Goal: Check status: Check status

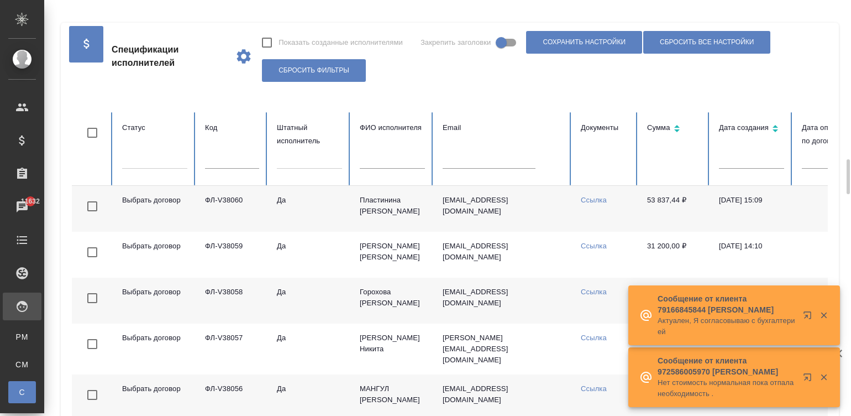
scroll to position [147, 0]
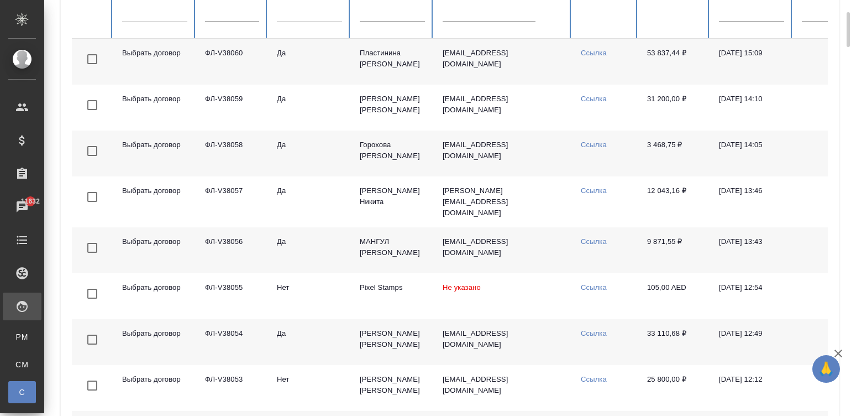
click at [472, 13] on input "text" at bounding box center [489, 13] width 93 height 15
paste input "nik.potevsky@yandex.ru"
type input "nik.potevsky@yandex.ru"
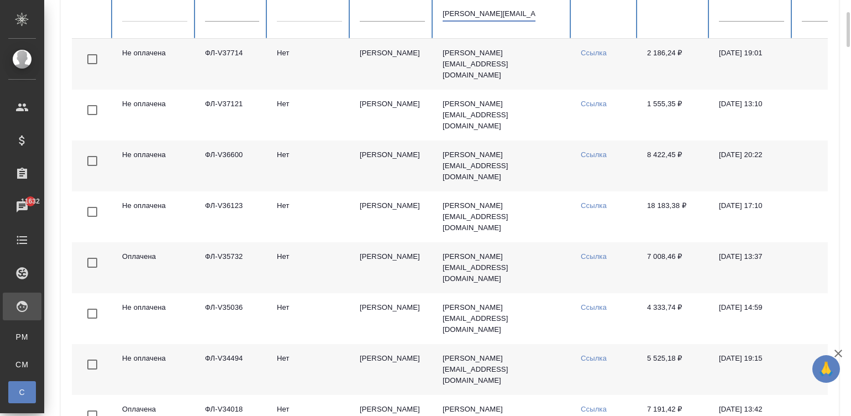
click at [304, 60] on td "Нет" at bounding box center [309, 64] width 83 height 51
click at [485, 19] on input "nik.potevsky@yandex.ru" at bounding box center [489, 13] width 93 height 15
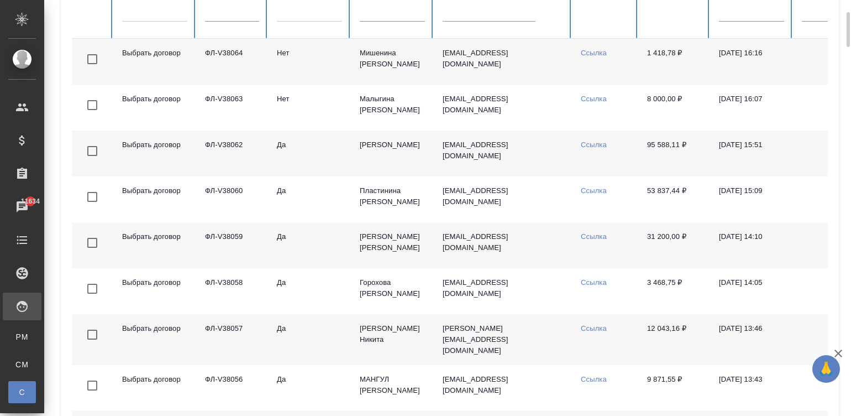
click at [531, 72] on td "zalgogf@gmail.com" at bounding box center [503, 62] width 138 height 46
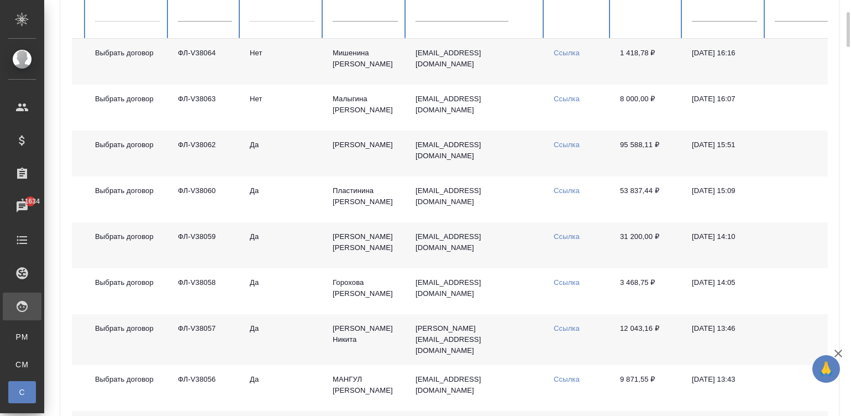
click at [276, 14] on div at bounding box center [282, 11] width 65 height 16
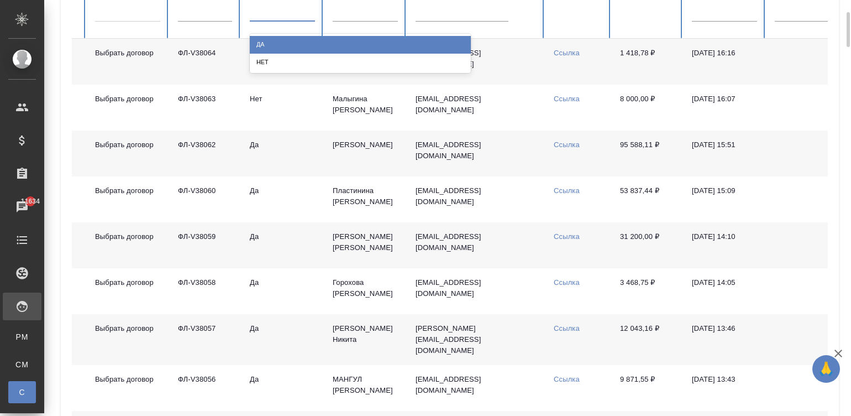
click at [281, 45] on div "Да" at bounding box center [360, 44] width 221 height 17
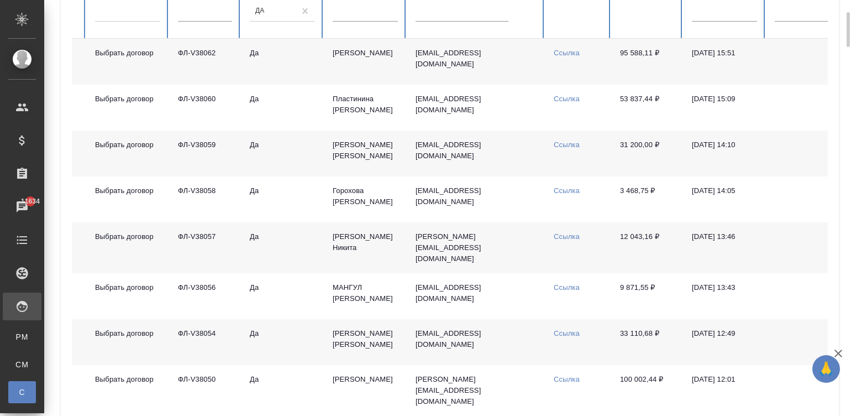
click at [632, 72] on td "95 588,11 ₽" at bounding box center [647, 62] width 72 height 46
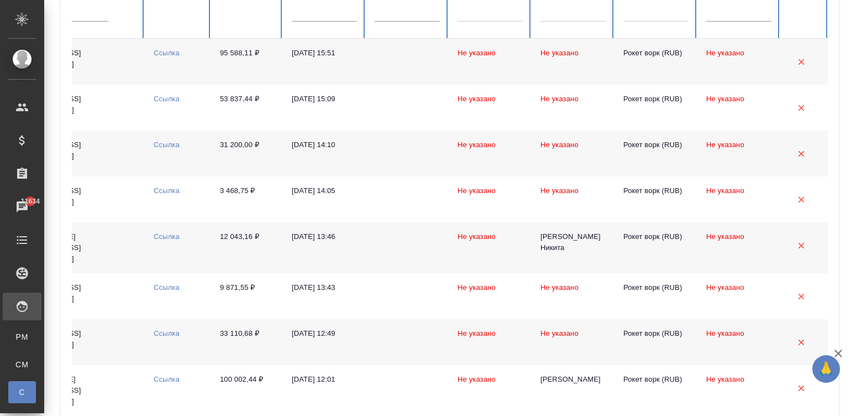
click at [661, 19] on div at bounding box center [656, 11] width 65 height 21
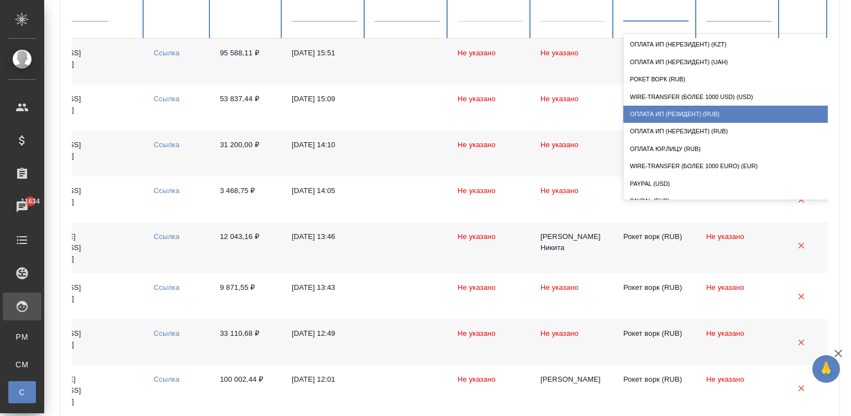
click at [740, 116] on div "Оплата ИП (резидент) (RUB)" at bounding box center [734, 114] width 221 height 17
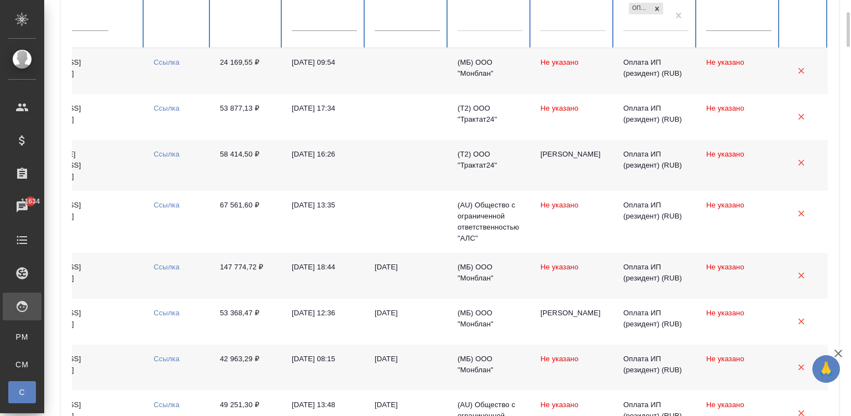
click at [422, 64] on td at bounding box center [407, 71] width 83 height 46
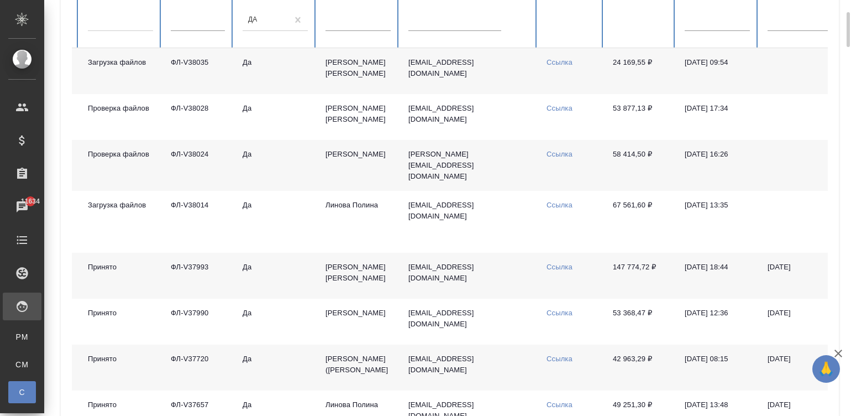
scroll to position [0, 0]
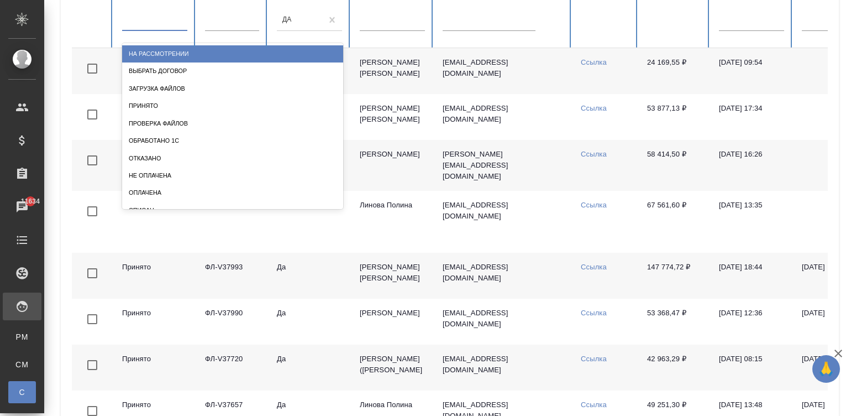
click at [139, 27] on div at bounding box center [154, 20] width 65 height 16
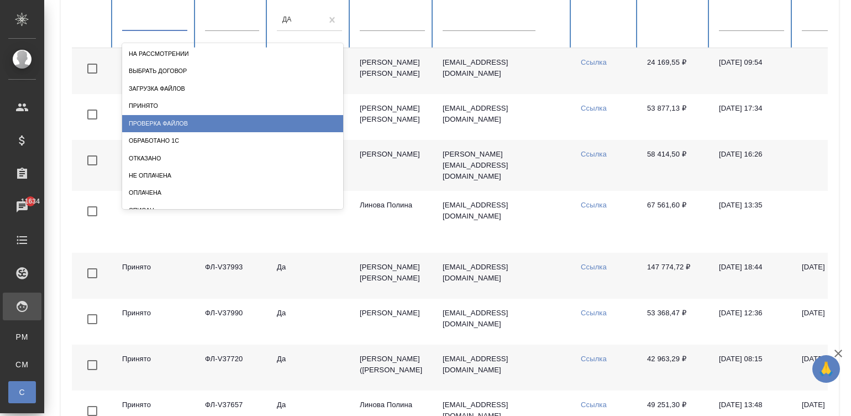
click at [200, 129] on div "Проверка файлов" at bounding box center [232, 123] width 221 height 17
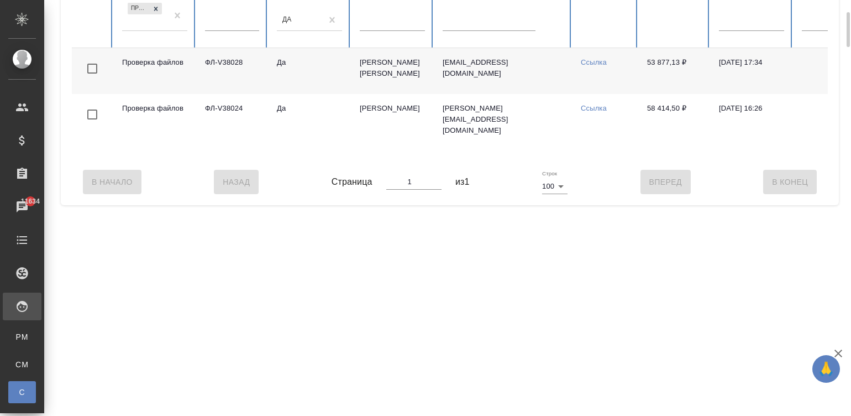
click at [375, 66] on td "Кушниров Алексей" at bounding box center [392, 71] width 83 height 46
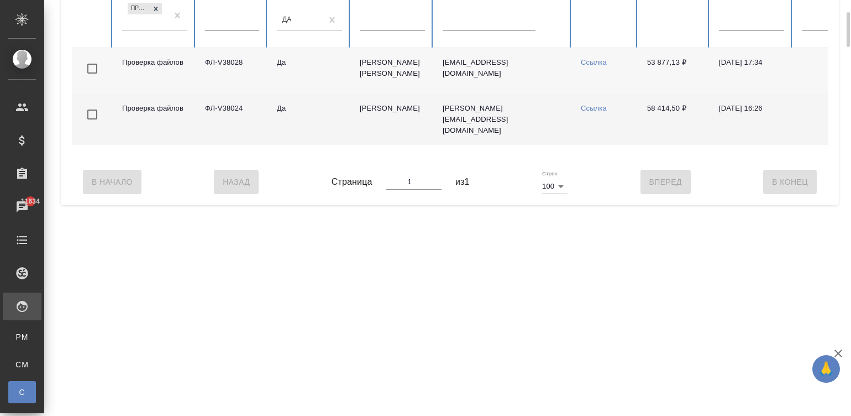
click at [402, 107] on td "Селезнев Максим" at bounding box center [392, 119] width 83 height 51
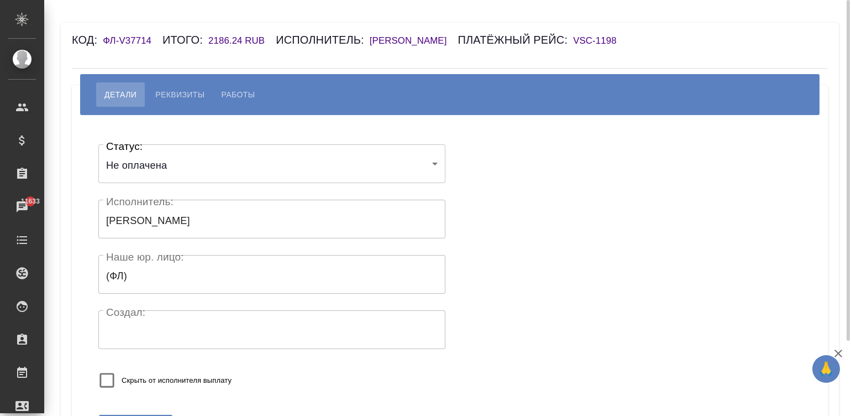
click at [458, 36] on h6 "Потевский Никита Александрович" at bounding box center [414, 40] width 88 height 11
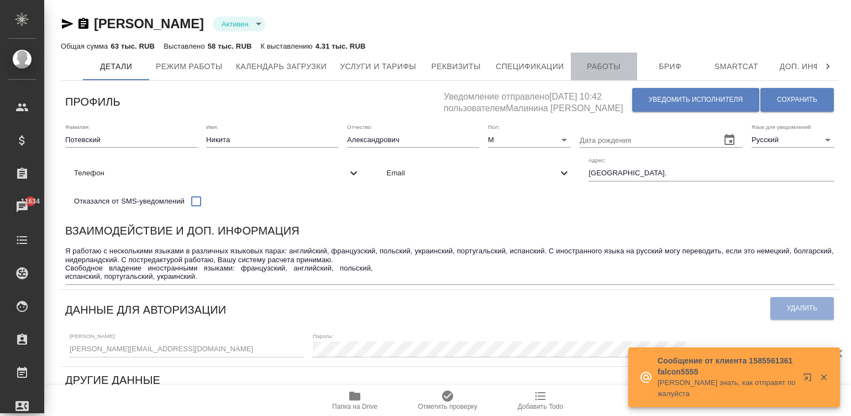
click at [599, 72] on span "Работы" at bounding box center [604, 67] width 53 height 14
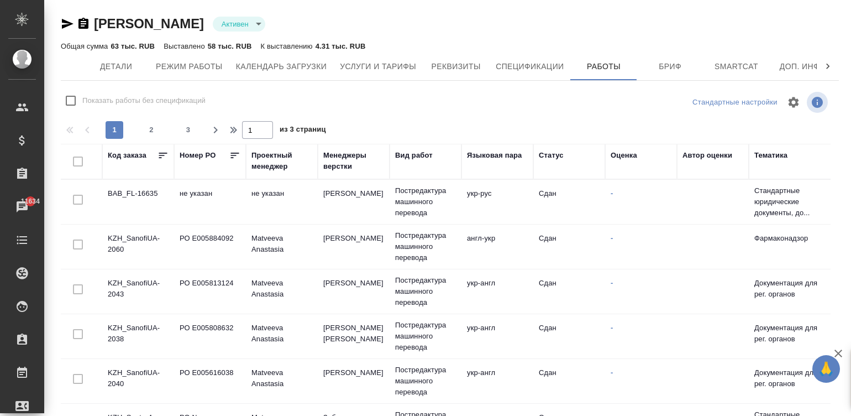
checkbox input "false"
click at [190, 158] on div "Номер PO" at bounding box center [198, 155] width 36 height 11
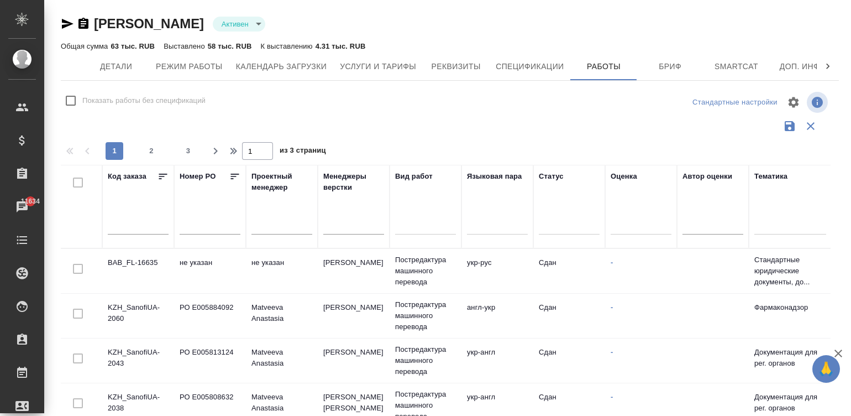
click at [123, 221] on input "text" at bounding box center [138, 225] width 61 height 15
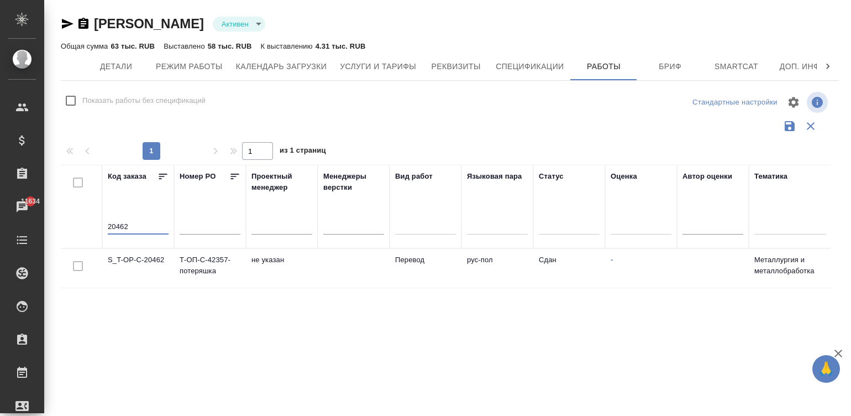
type input "20462"
click at [591, 264] on td "Сдан" at bounding box center [569, 268] width 72 height 39
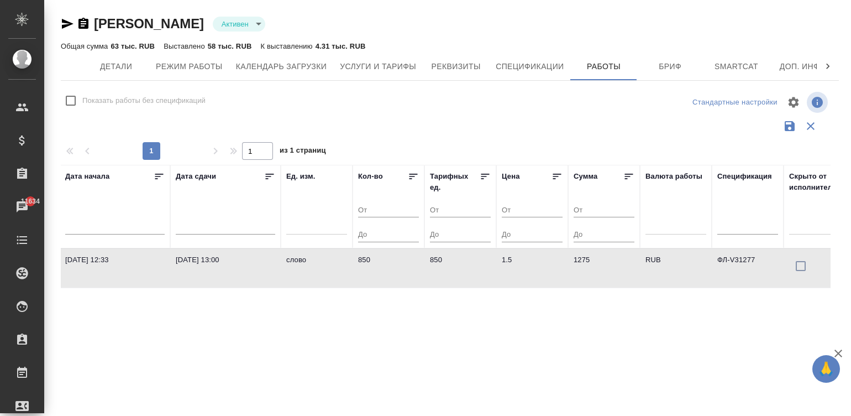
scroll to position [0, 870]
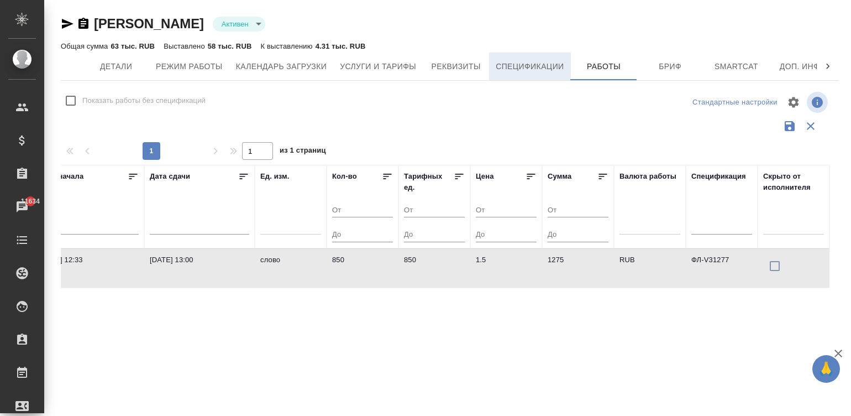
click at [520, 68] on span "Спецификации" at bounding box center [530, 67] width 68 height 14
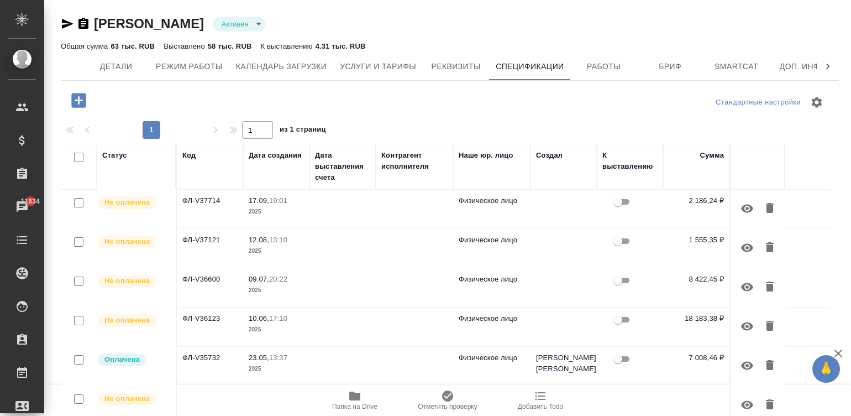
click at [252, 247] on p "2025" at bounding box center [276, 250] width 55 height 11
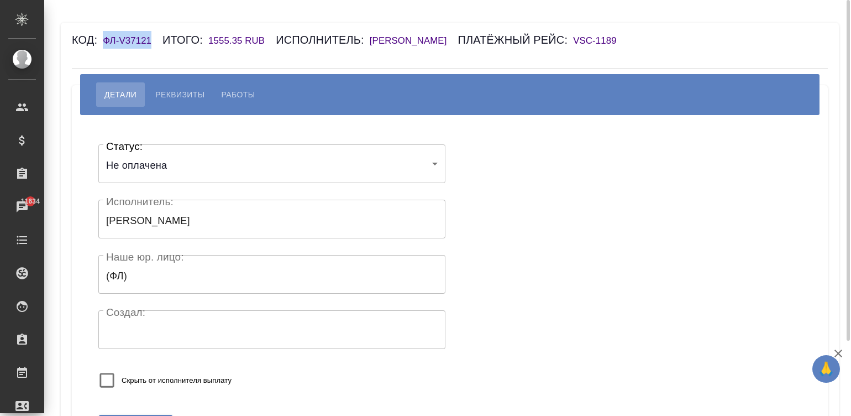
drag, startPoint x: 149, startPoint y: 39, endPoint x: 105, endPoint y: 41, distance: 44.3
click at [105, 41] on h6 "ФЛ-V37121" at bounding box center [133, 40] width 60 height 11
copy h6 "ФЛ-V37121"
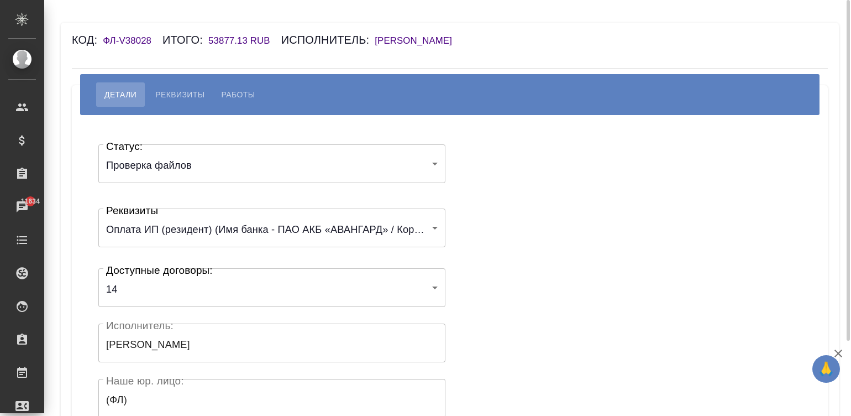
click at [136, 172] on body "🙏 .cls-1 fill:#fff; AWATERA [PERSON_NAME]malinina Клиенты Спецификации Заказы 1…" at bounding box center [425, 208] width 851 height 416
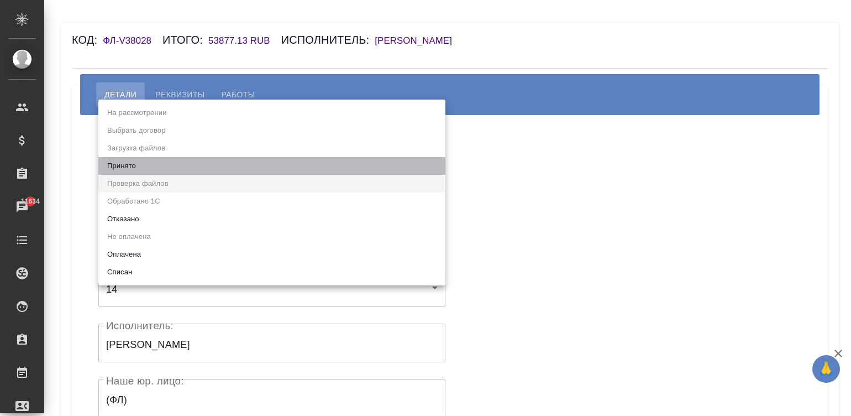
click at [124, 163] on li "Принято" at bounding box center [271, 166] width 347 height 18
type input "accepted"
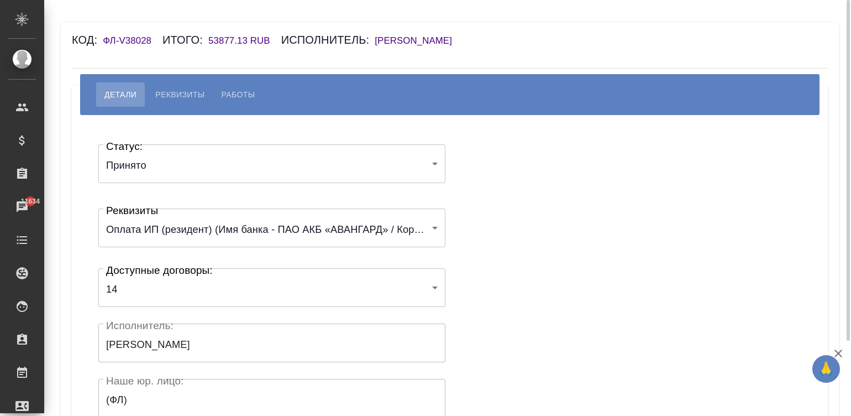
click at [502, 202] on div "Статус: Принято accepted Статус: Реквизиты Оплата ИП (резидент) (Имя банка - ПА…" at bounding box center [450, 332] width 712 height 400
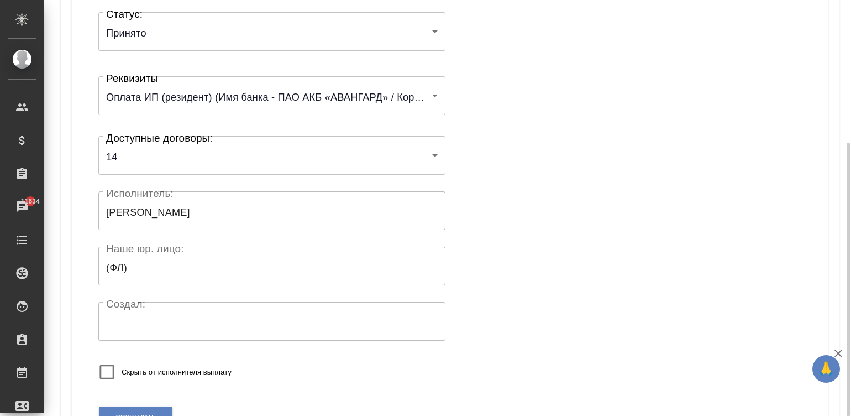
scroll to position [216, 0]
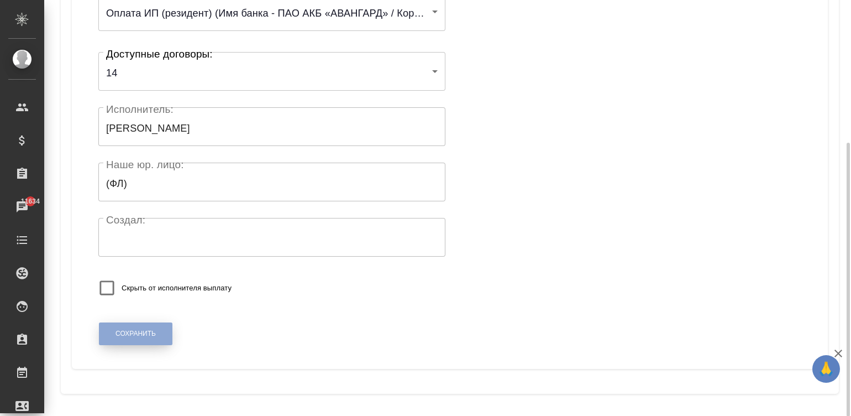
click at [134, 337] on span "Сохранить" at bounding box center [136, 333] width 40 height 9
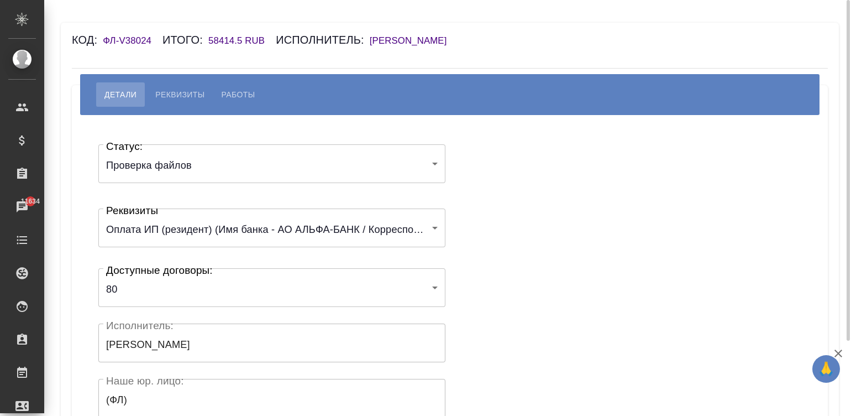
click at [272, 153] on body "🙏 .cls-1 fill:#fff; AWATERA Малинина Мария m.malinina Клиенты Спецификации Зака…" at bounding box center [425, 208] width 851 height 416
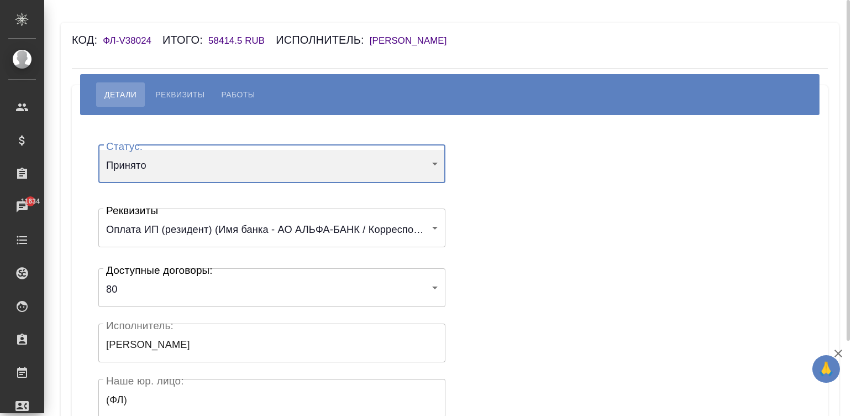
type input "accepted"
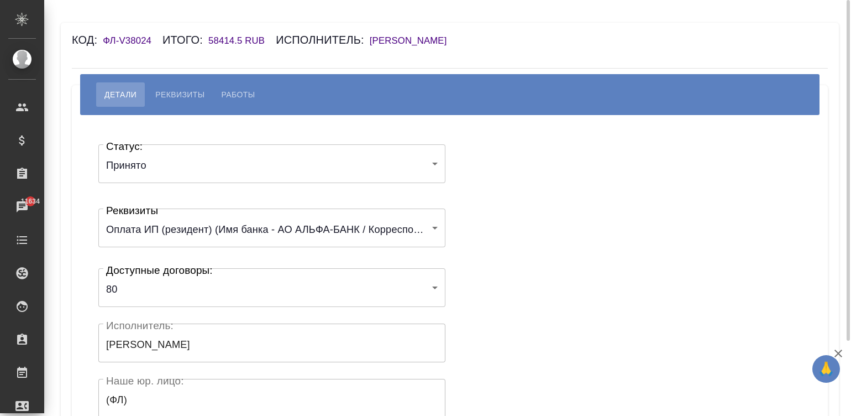
click at [500, 182] on div "Статус: Принято accepted Статус: Реквизиты Оплата ИП (резидент) (Имя банка - АО…" at bounding box center [450, 332] width 712 height 400
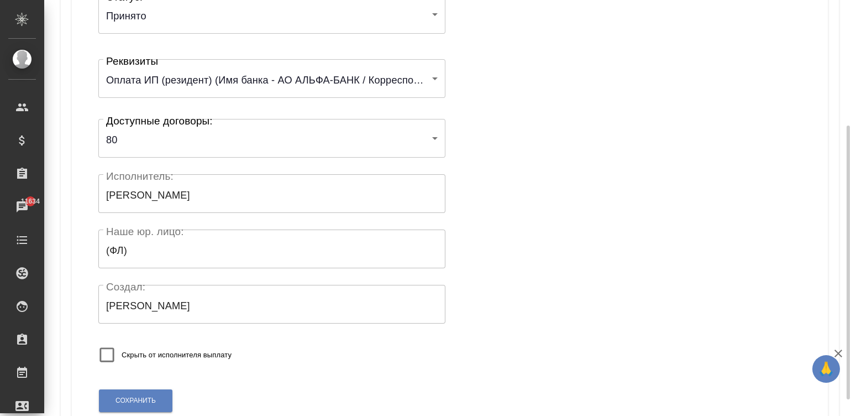
scroll to position [216, 0]
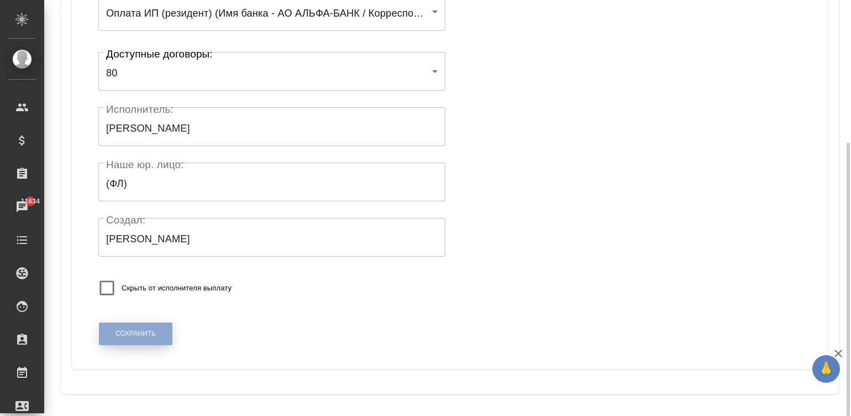
click at [144, 336] on span "Сохранить" at bounding box center [136, 333] width 40 height 9
